Goal: Navigation & Orientation: Understand site structure

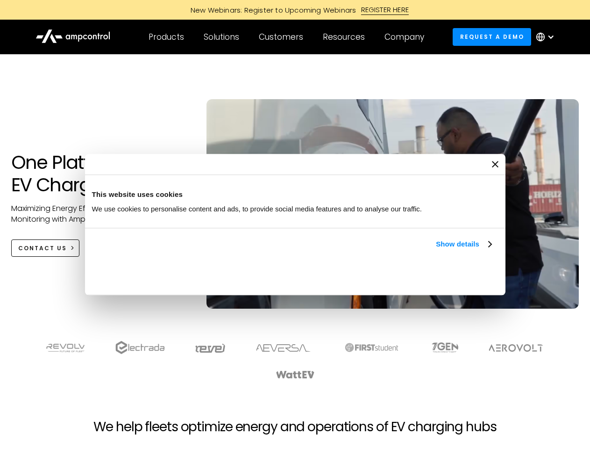
click at [436, 250] on link "Show details" at bounding box center [463, 243] width 55 height 11
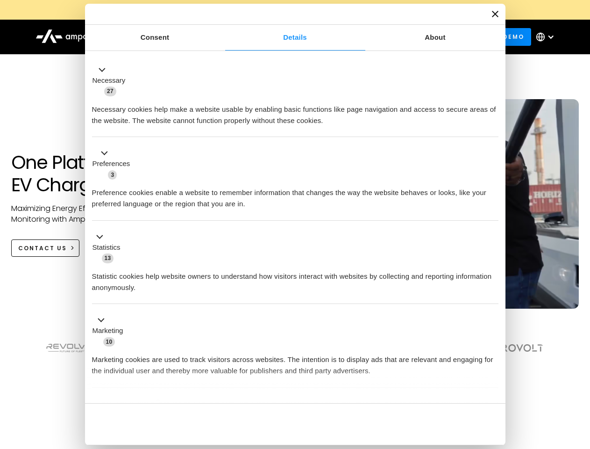
click at [493, 126] on div "Necessary cookies help make a website usable by enabling basic functions like p…" at bounding box center [295, 111] width 407 height 29
click at [499, 126] on div "Necessary cookies help make a website usable by enabling basic functions like p…" at bounding box center [295, 111] width 407 height 29
click at [287, 37] on div "Customers" at bounding box center [281, 37] width 44 height 10
click at [166, 37] on div "Products" at bounding box center [167, 37] width 36 height 10
click at [222, 37] on div "Solutions" at bounding box center [222, 37] width 36 height 10
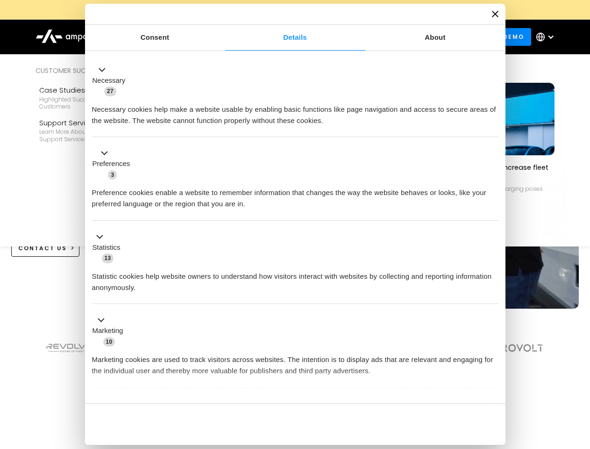
click at [283, 37] on div "Customers" at bounding box center [281, 37] width 44 height 10
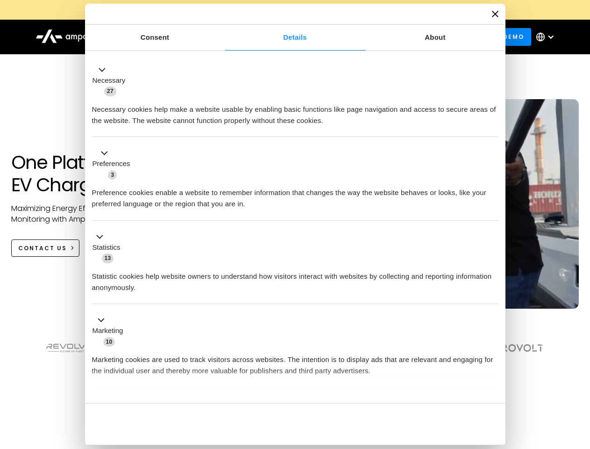
click at [346, 37] on div "Resources" at bounding box center [344, 37] width 42 height 10
click at [408, 37] on div "Company" at bounding box center [405, 37] width 40 height 10
click at [548, 37] on div at bounding box center [550, 36] width 7 height 7
